Goal: Information Seeking & Learning: Learn about a topic

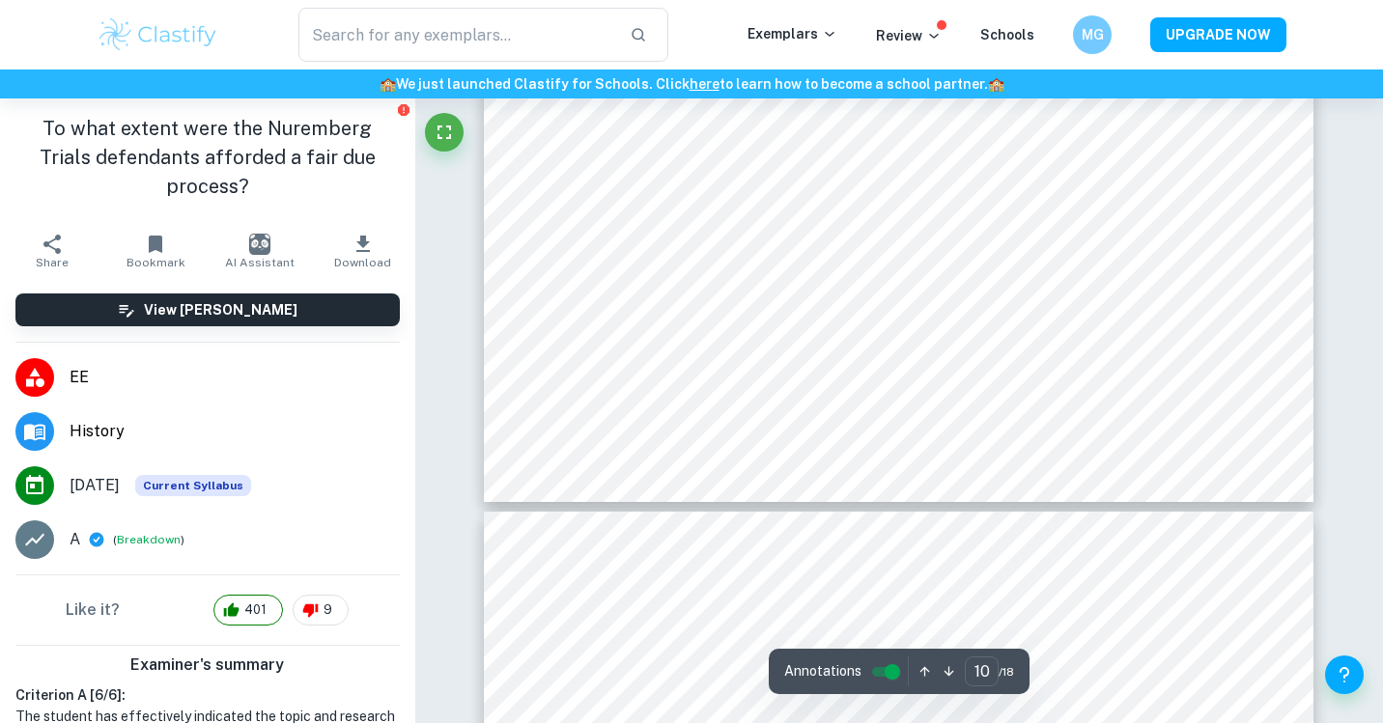
scroll to position [11852, 0]
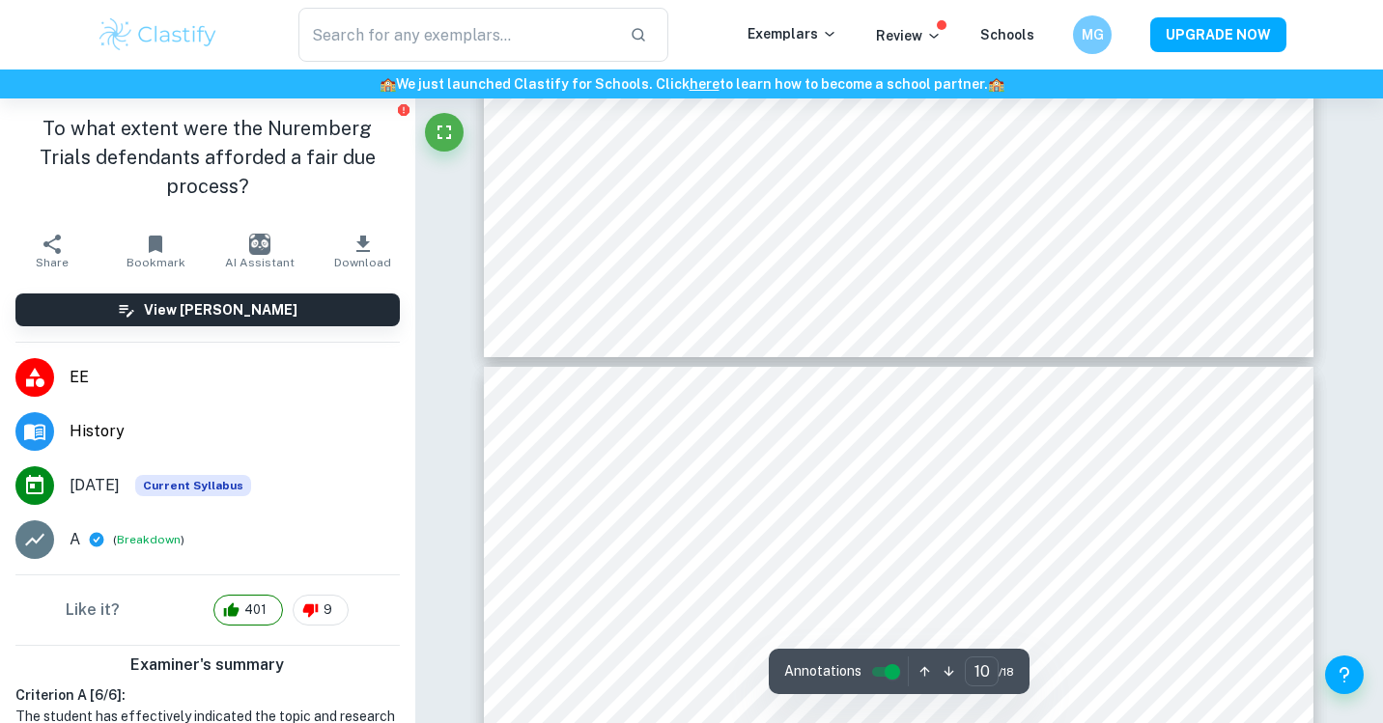
type input "11"
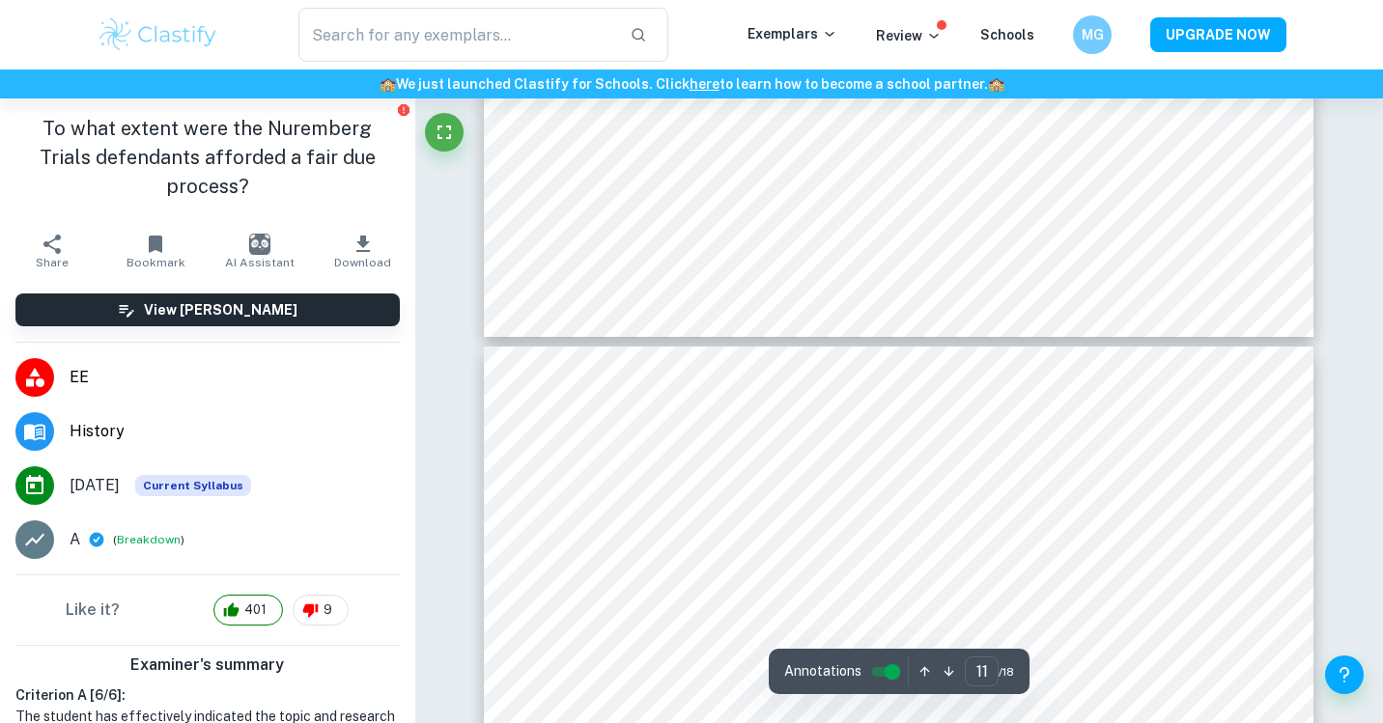
scroll to position [12028, 0]
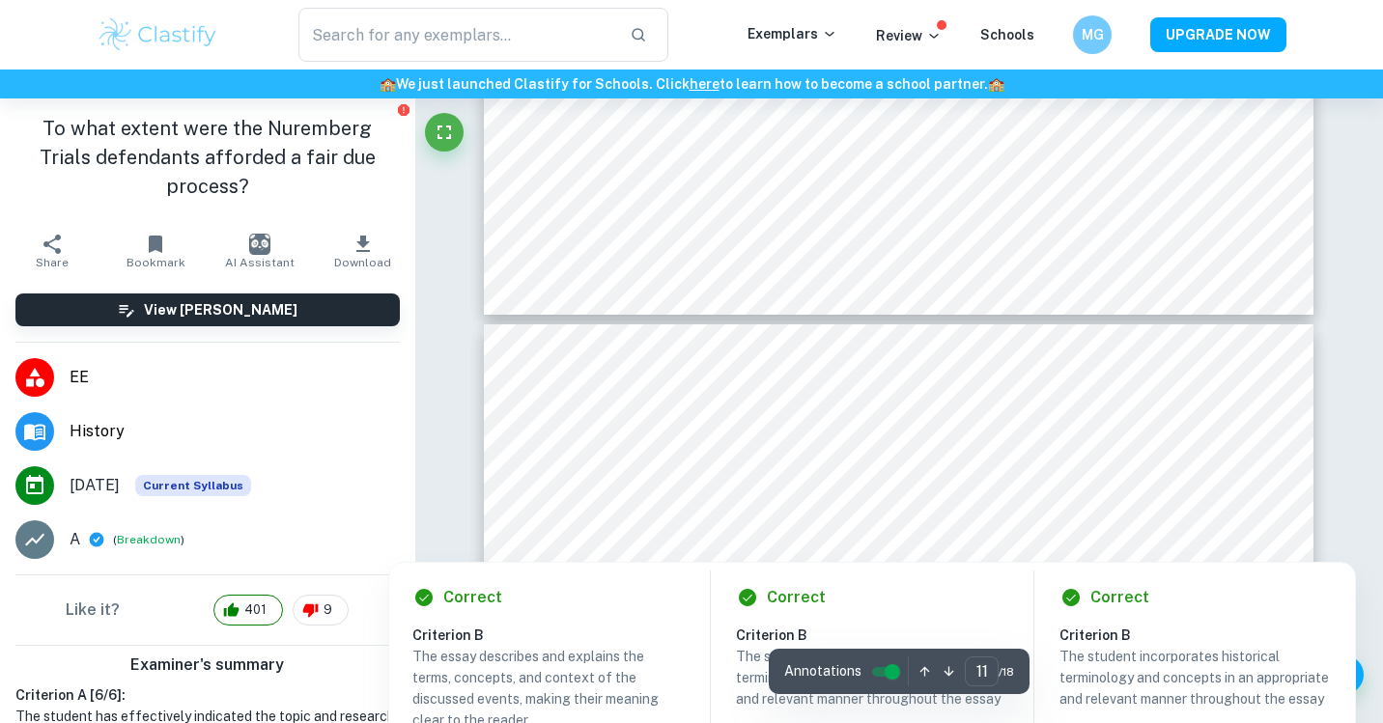
click at [606, 550] on div at bounding box center [595, 538] width 26 height 39
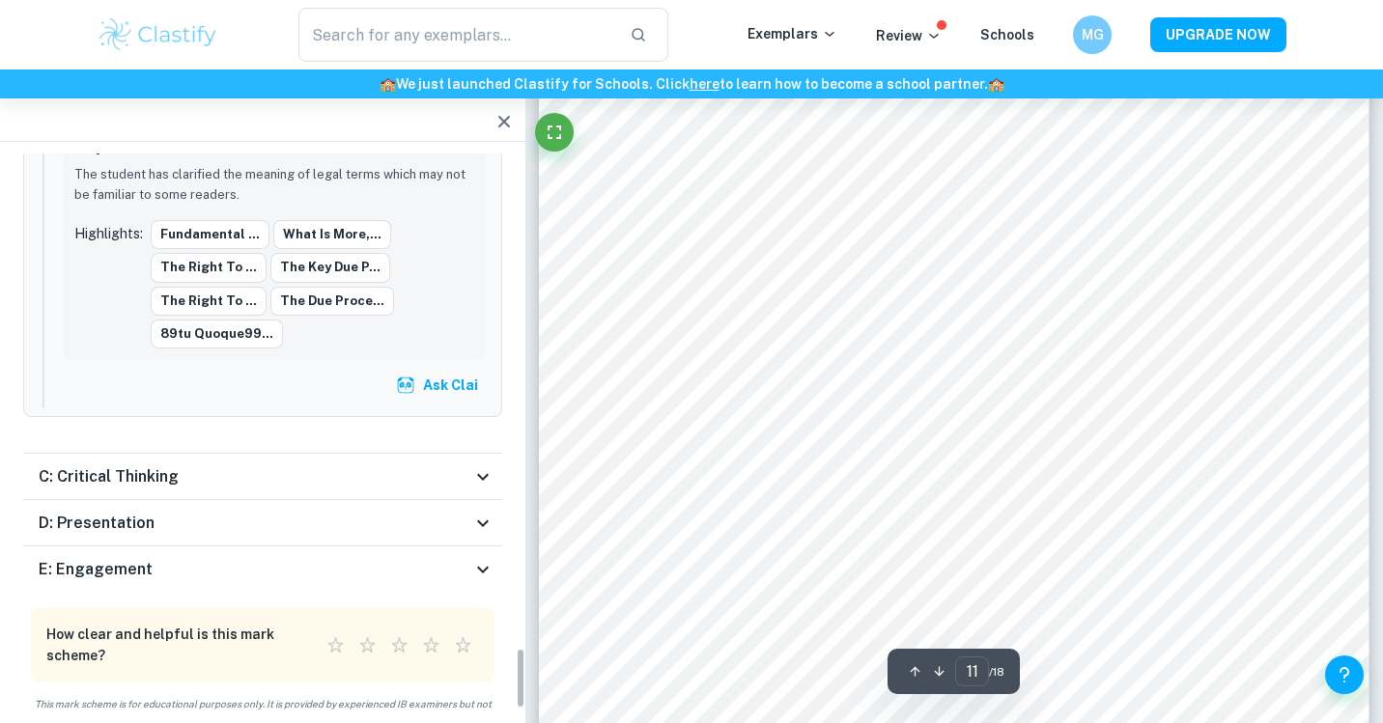
scroll to position [4202, 0]
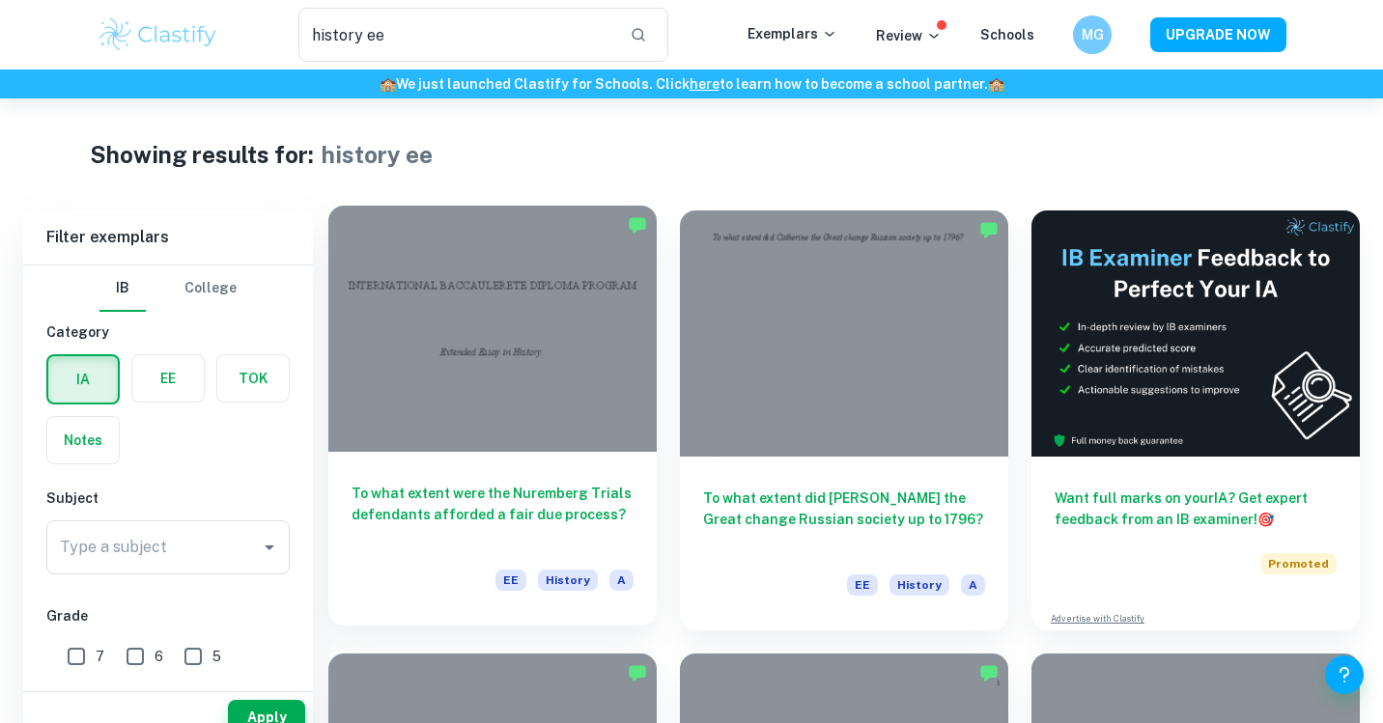
scroll to position [40, 0]
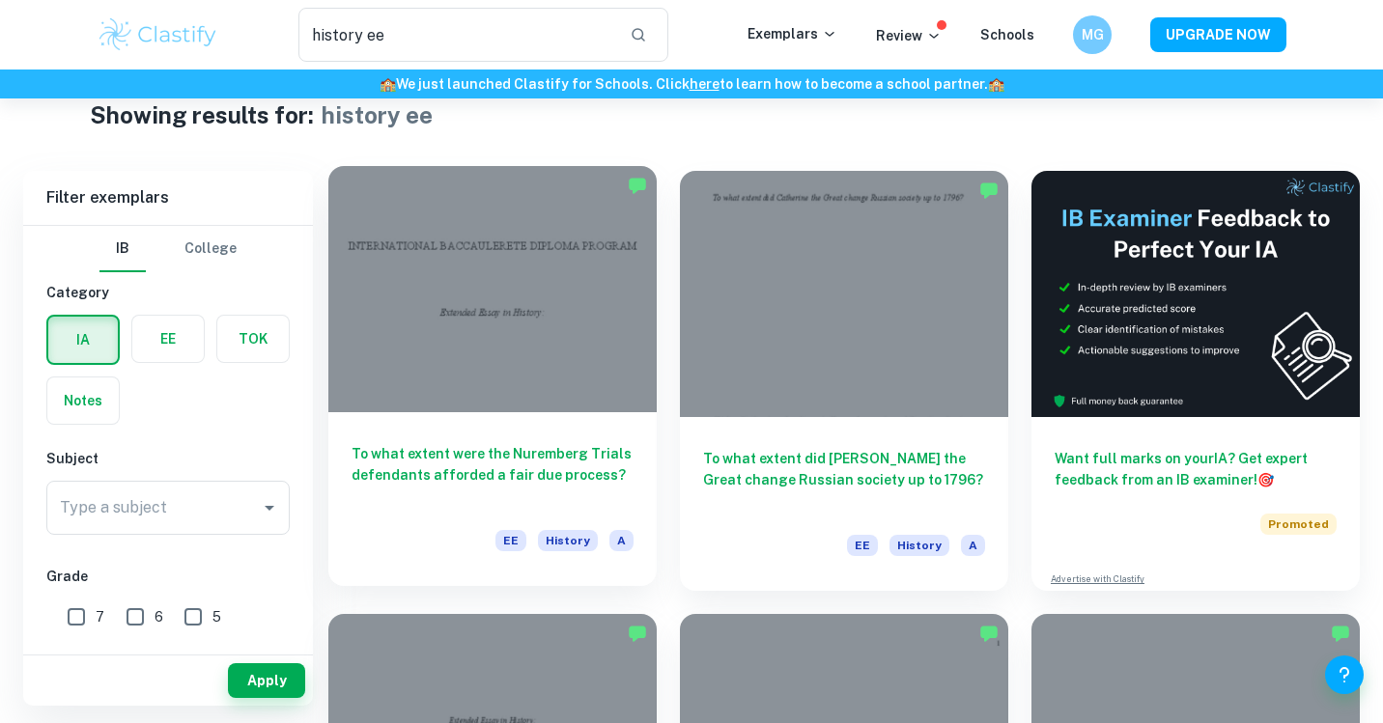
click at [486, 449] on h6 "To what extent were the Nuremberg Trials defendants afforded a fair due process?" at bounding box center [493, 475] width 282 height 64
